Goal: Task Accomplishment & Management: Manage account settings

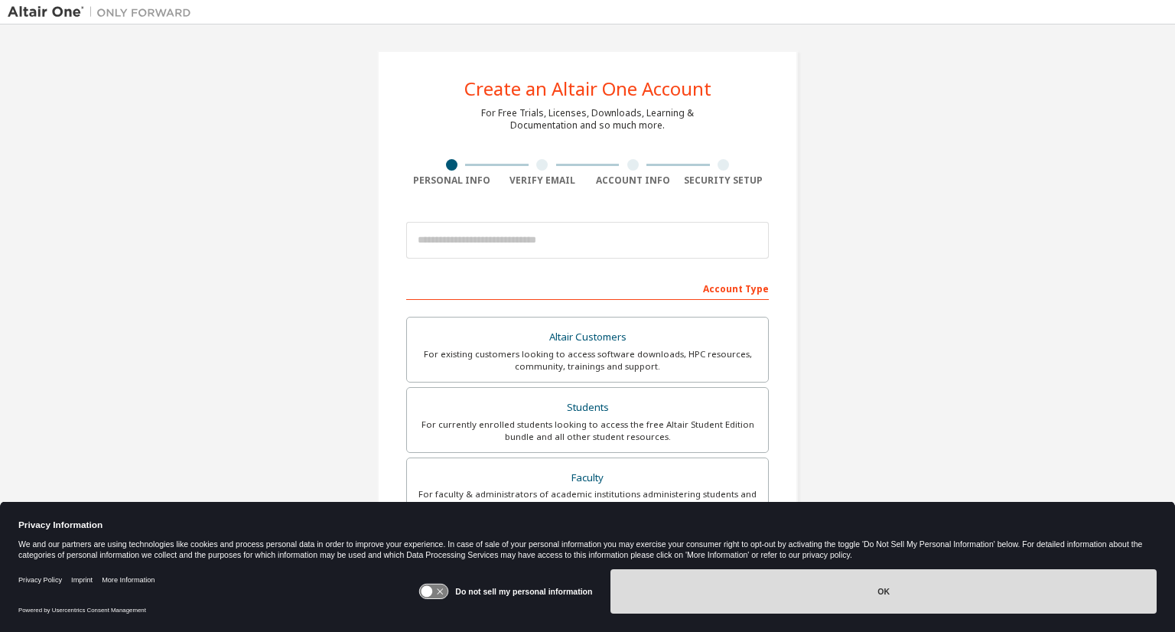
click at [682, 595] on button "OK" at bounding box center [884, 591] width 546 height 44
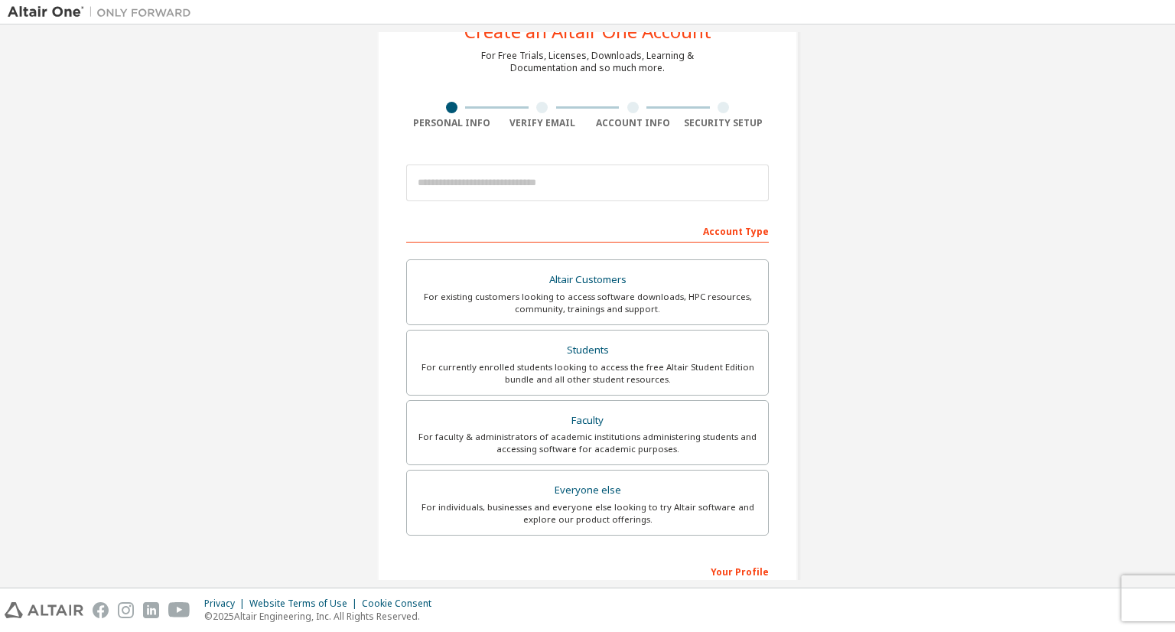
scroll to position [58, 0]
click at [577, 361] on div "For currently enrolled students looking to access the free Altair Student Editi…" at bounding box center [587, 372] width 343 height 24
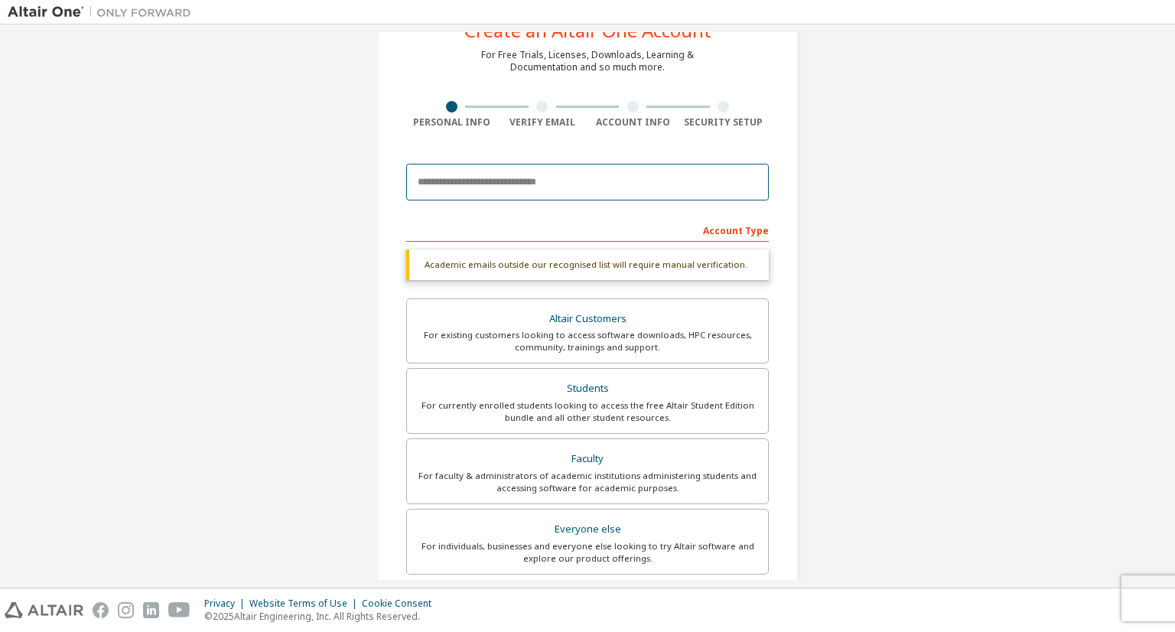
click at [521, 188] on input "email" at bounding box center [587, 182] width 363 height 37
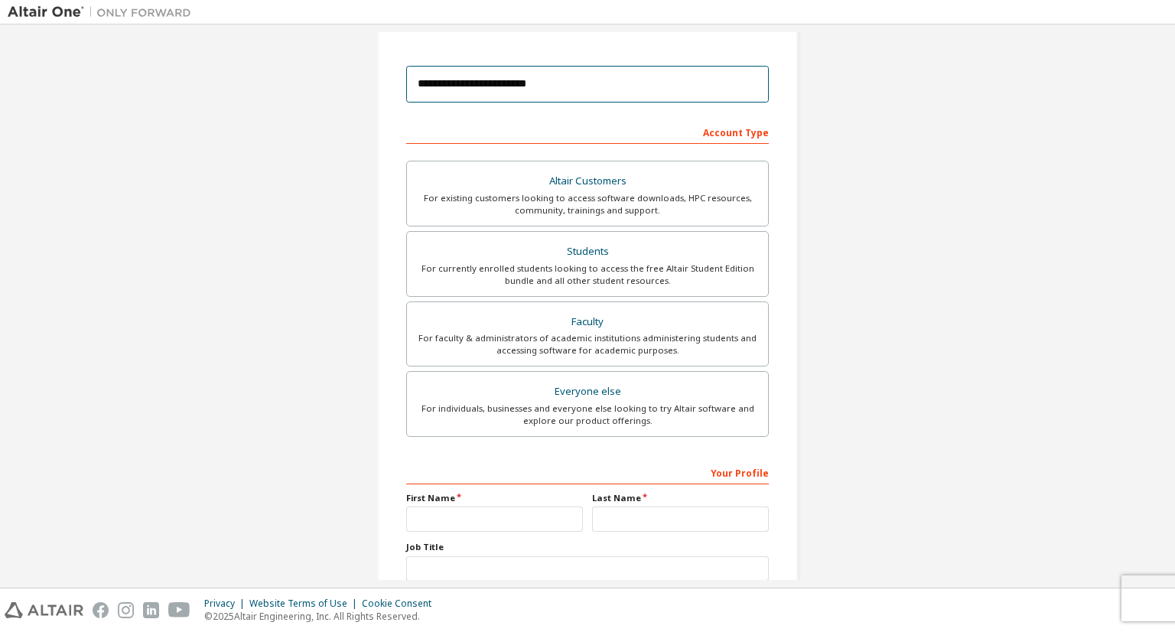
scroll to position [249, 0]
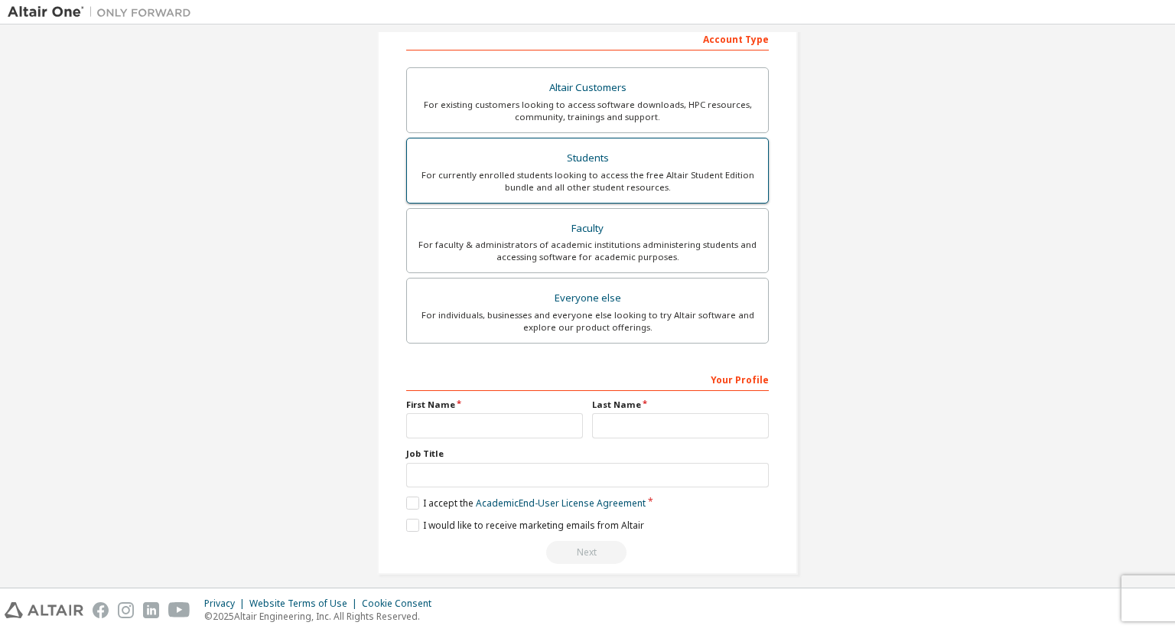
type input "**********"
click at [625, 164] on div "Students" at bounding box center [587, 158] width 343 height 21
click at [448, 417] on input "text" at bounding box center [494, 425] width 177 height 25
type input "****"
type input "*********"
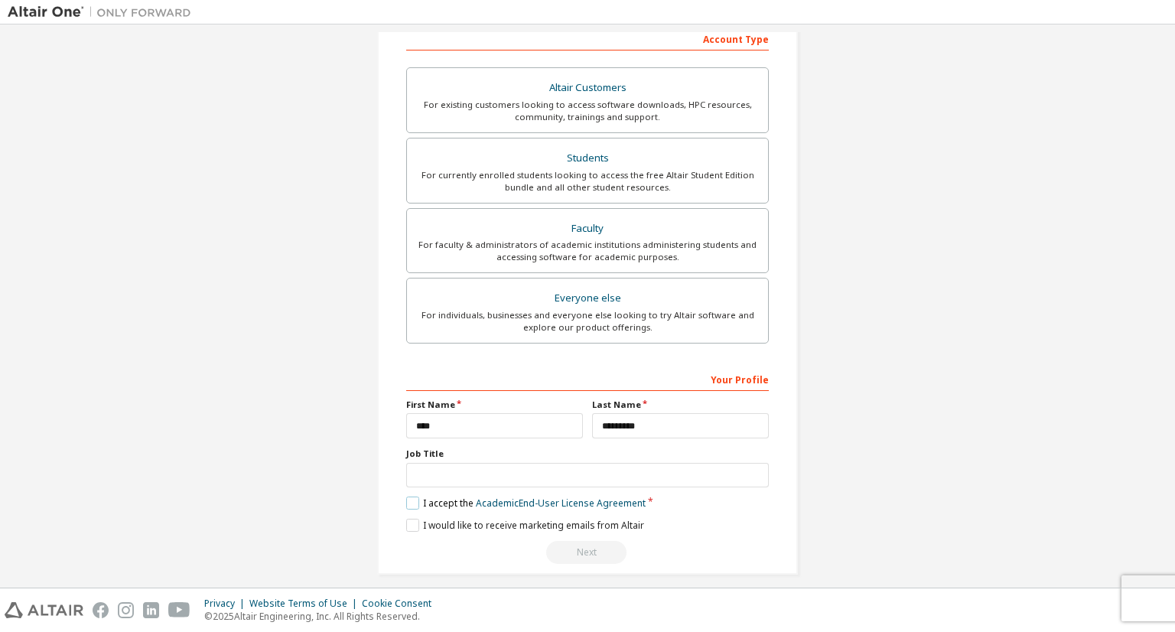
click at [410, 500] on label "I accept the Academic End-User License Agreement" at bounding box center [525, 503] width 239 height 13
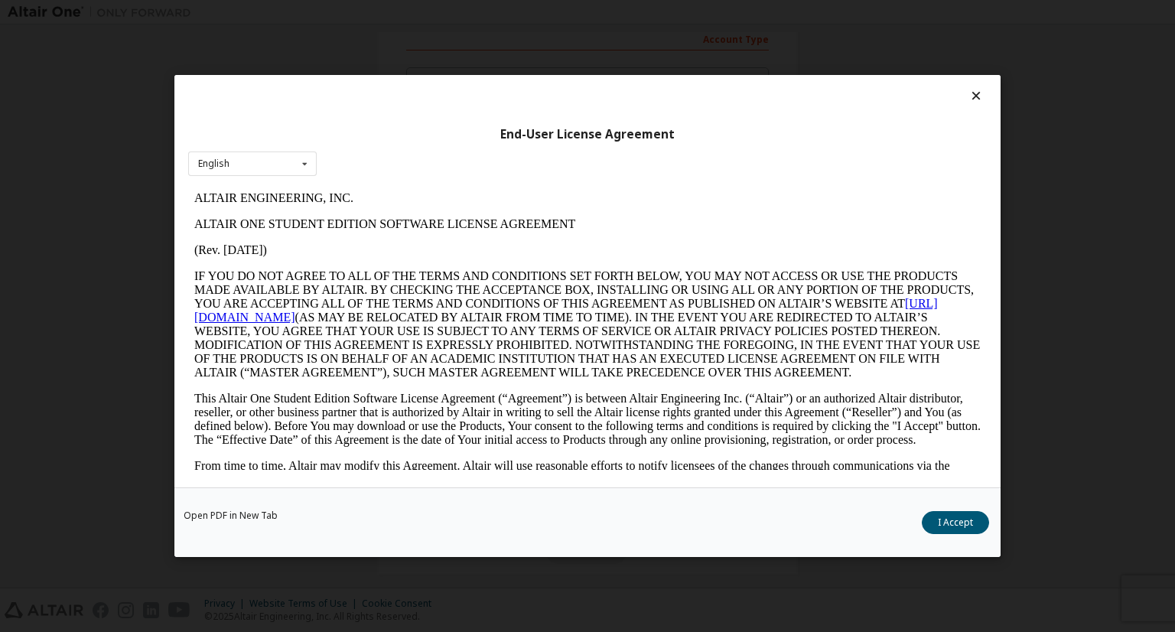
scroll to position [0, 0]
click at [954, 519] on button "I Accept" at bounding box center [955, 522] width 67 height 23
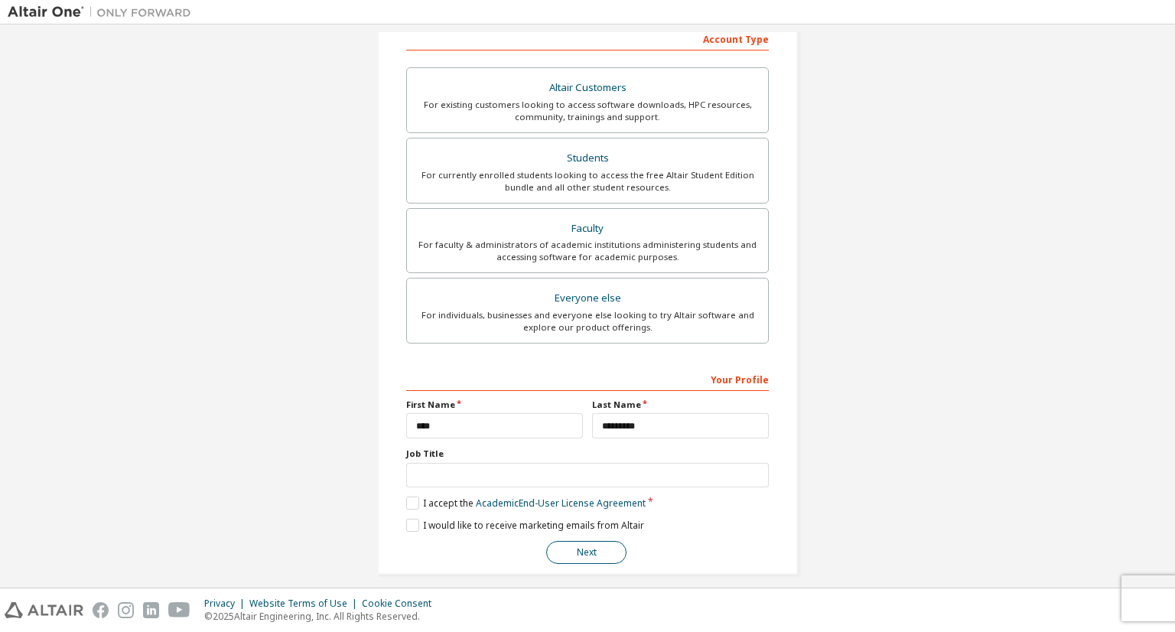
click at [599, 547] on button "Next" at bounding box center [586, 552] width 80 height 23
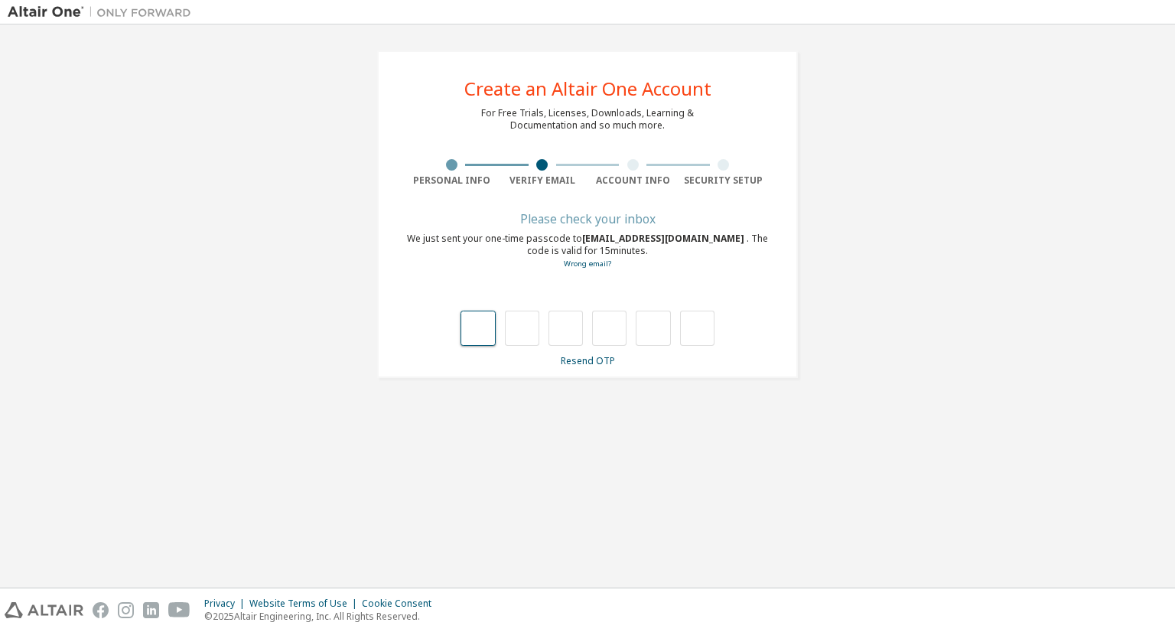
type input "*"
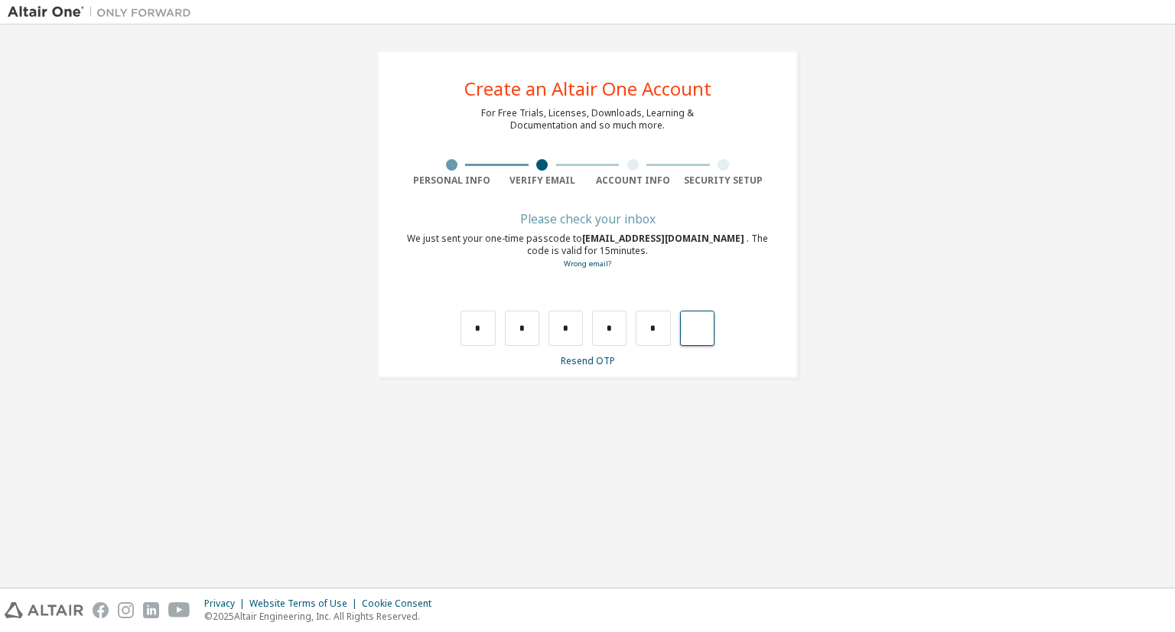
type input "*"
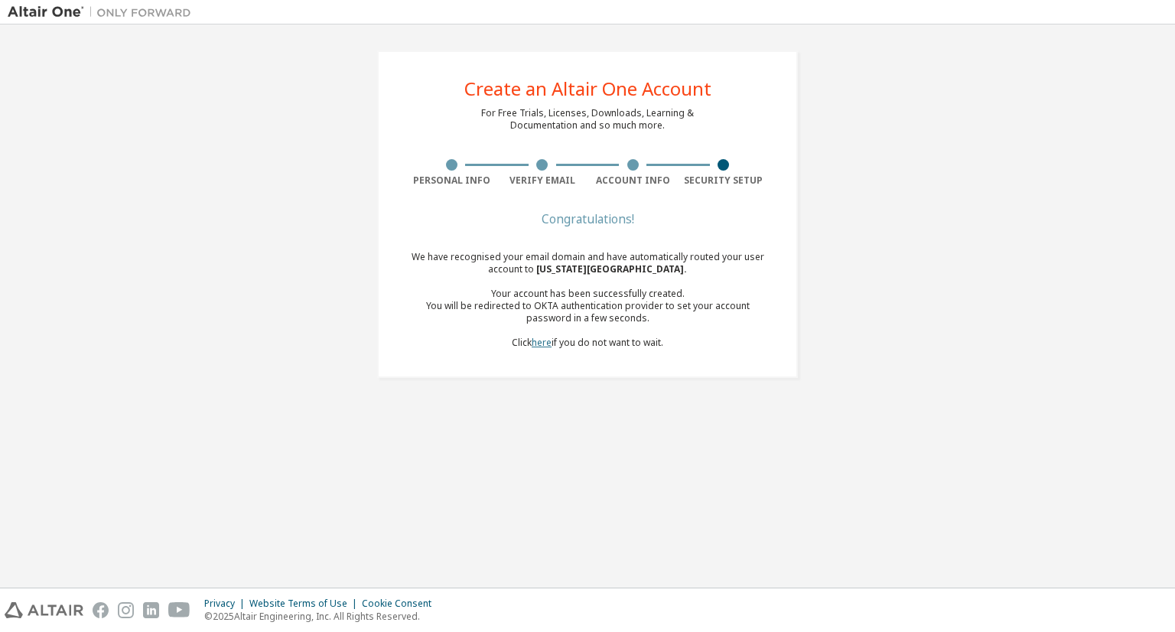
click at [539, 344] on link "here" at bounding box center [542, 342] width 20 height 13
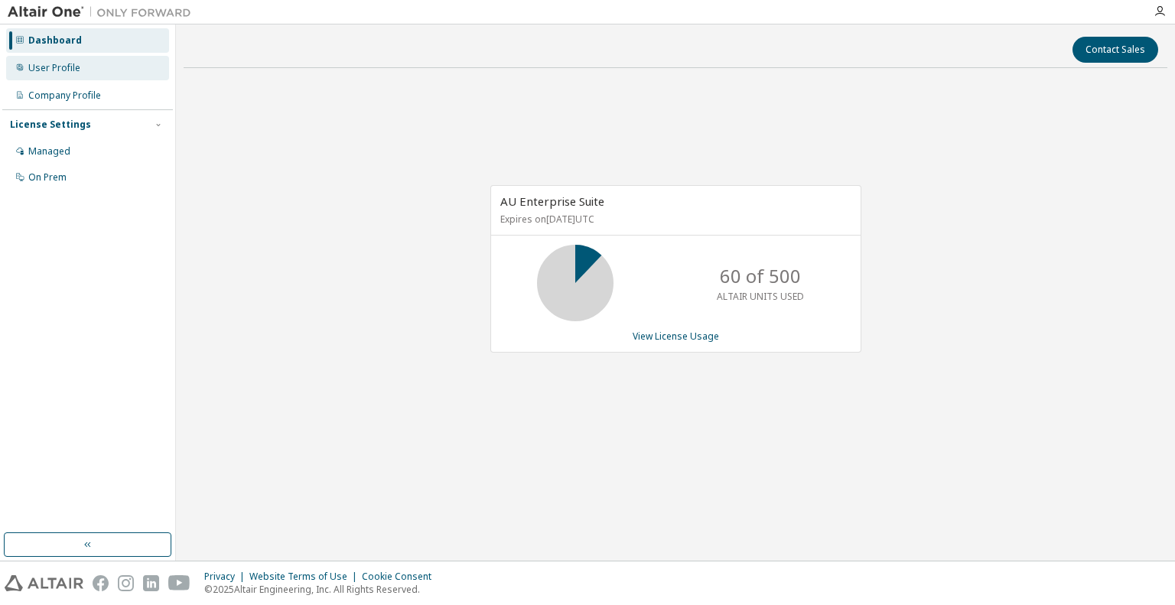
click at [94, 65] on div "User Profile" at bounding box center [87, 68] width 163 height 24
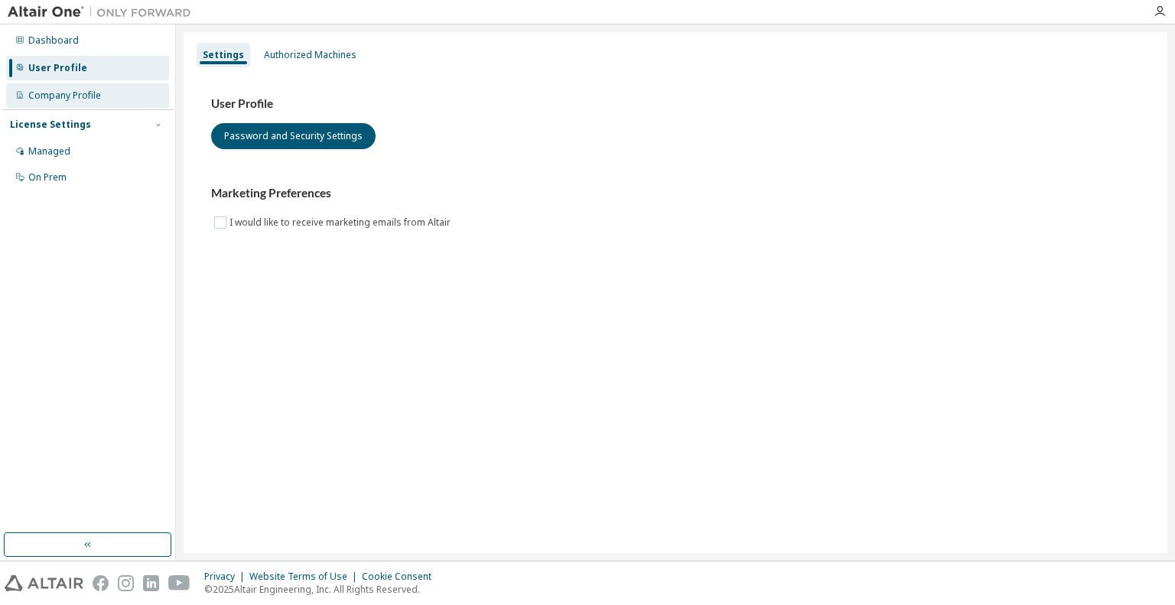
click at [83, 101] on div "Company Profile" at bounding box center [64, 96] width 73 height 12
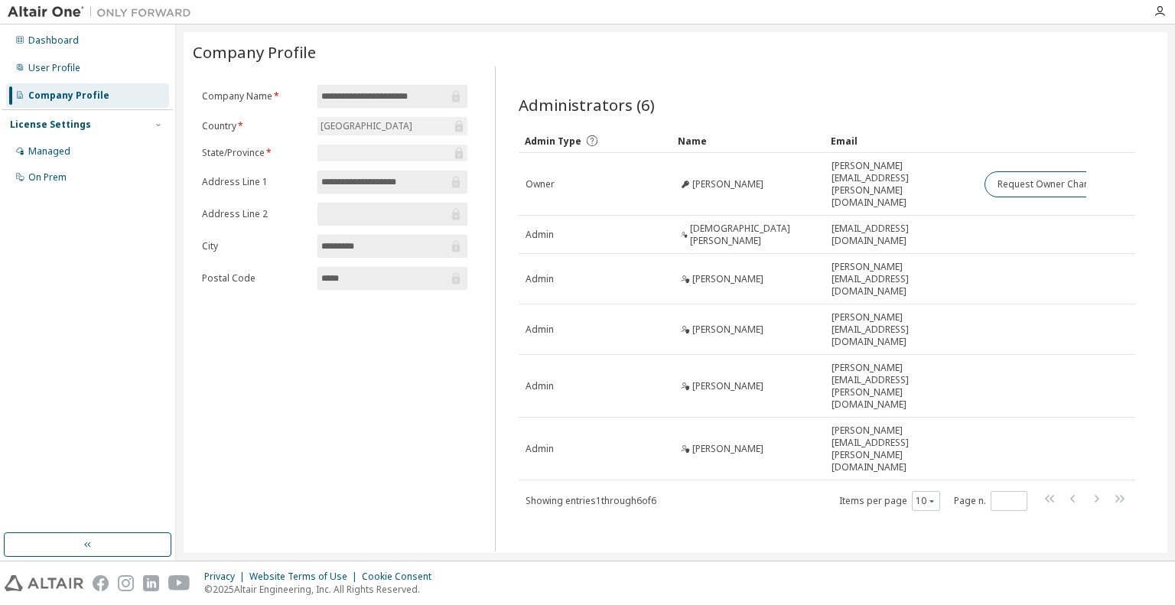
click at [83, 101] on div "Company Profile" at bounding box center [68, 96] width 81 height 12
